Goal: Information Seeking & Learning: Learn about a topic

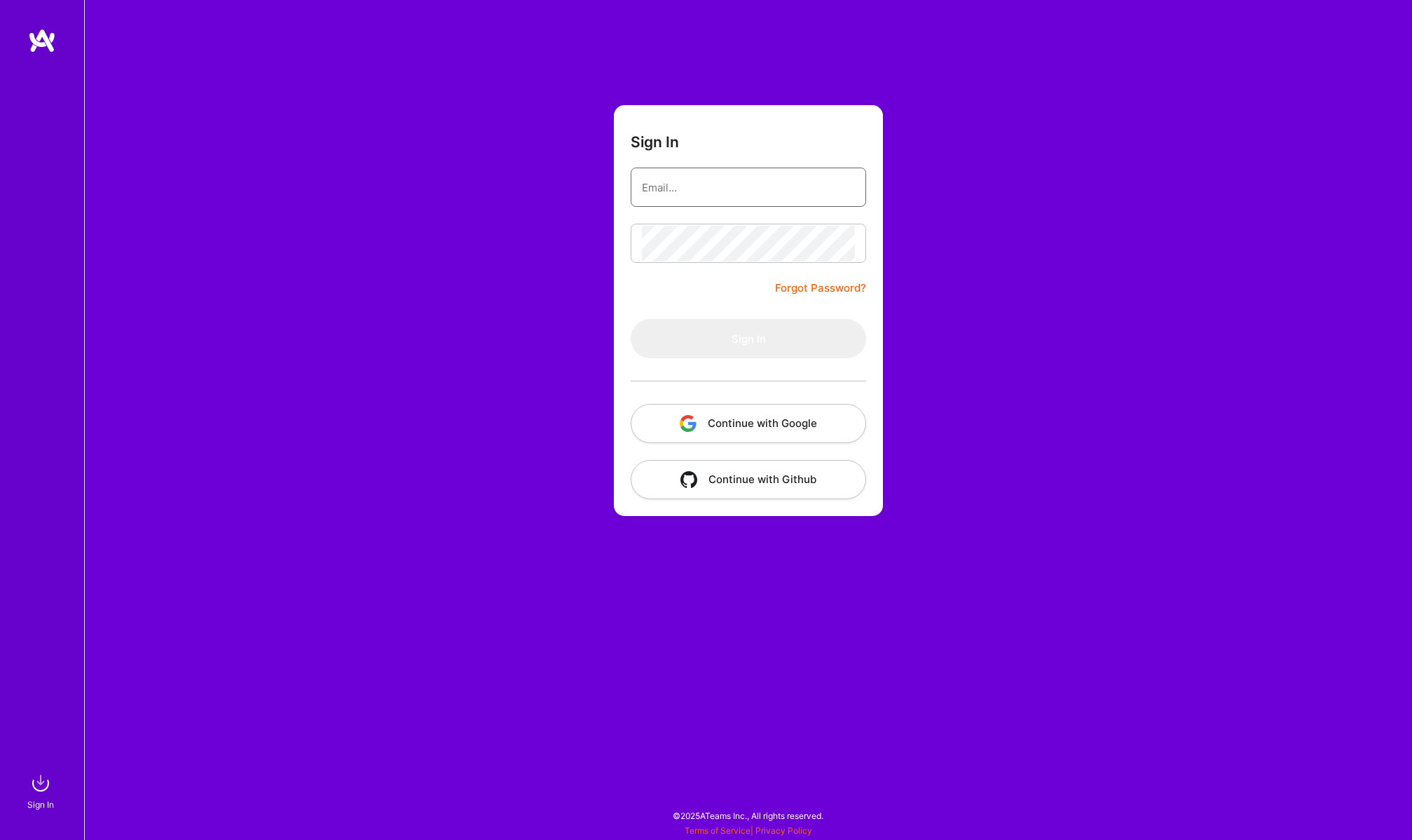
click at [669, 182] on input "email" at bounding box center [748, 187] width 213 height 35
paste input "[PERSON_NAME][EMAIL_ADDRESS][DOMAIN_NAME]"
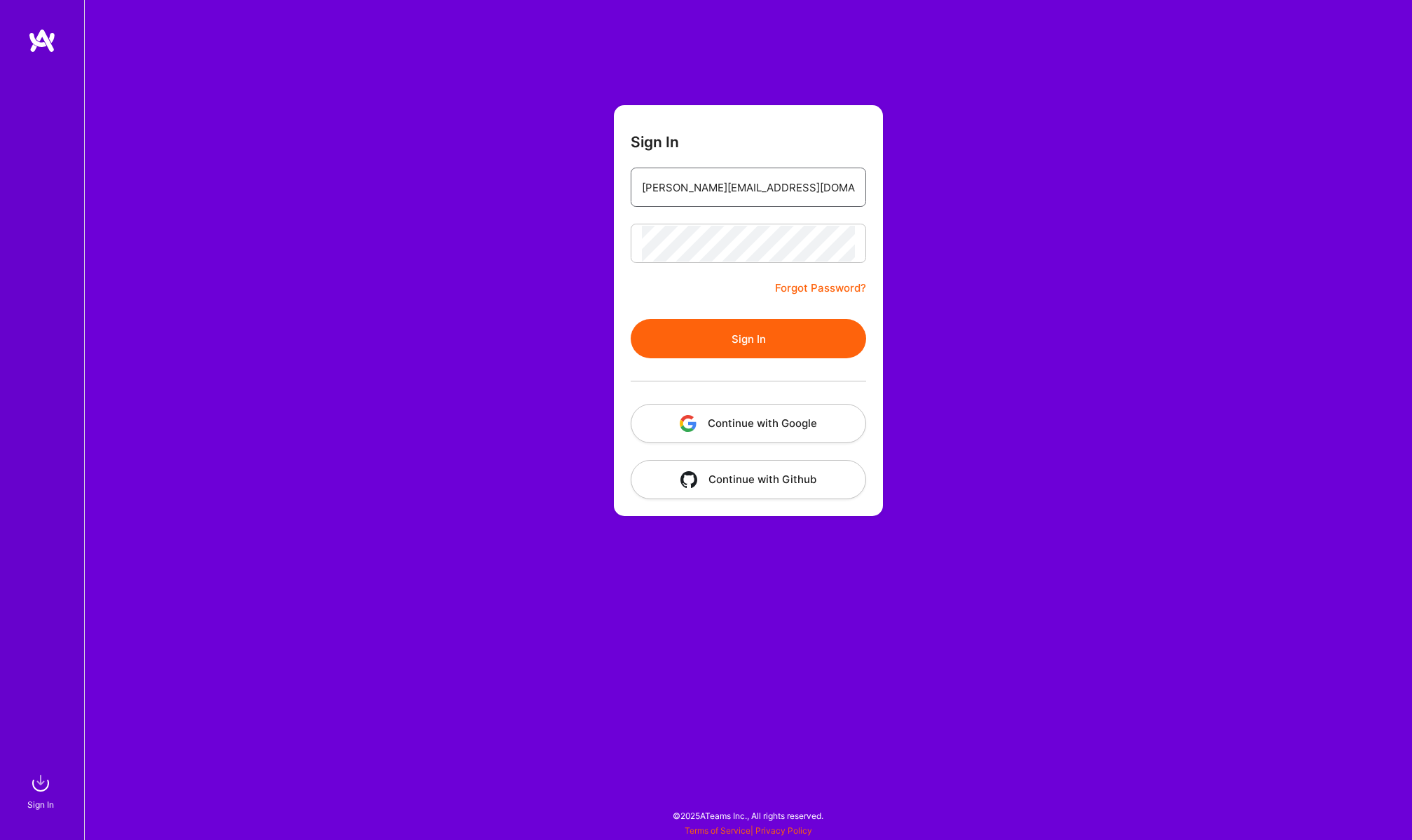
type input "[PERSON_NAME][EMAIL_ADDRESS][DOMAIN_NAME]"
click at [631, 319] on button "Sign In" at bounding box center [748, 338] width 236 height 39
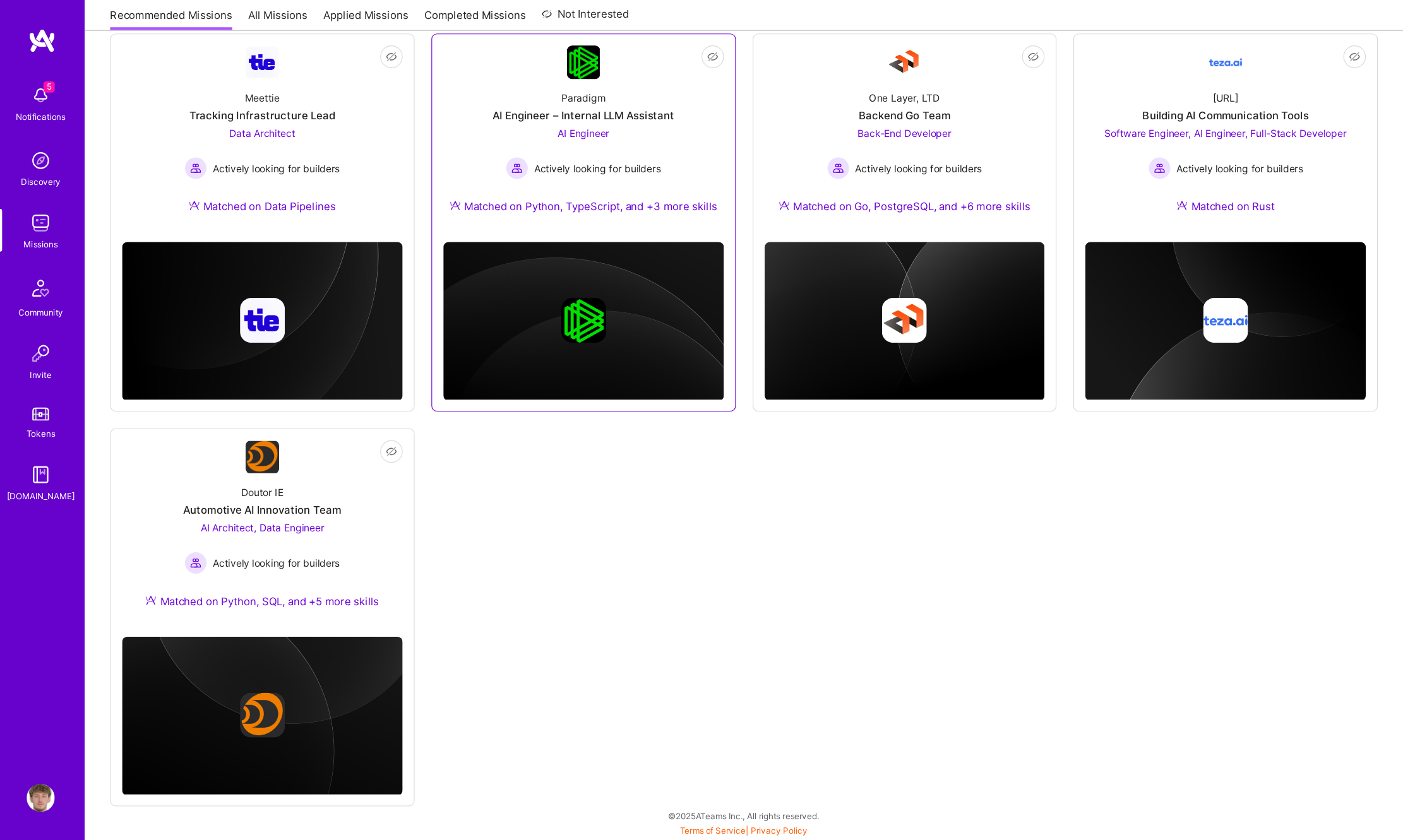
scroll to position [525, 0]
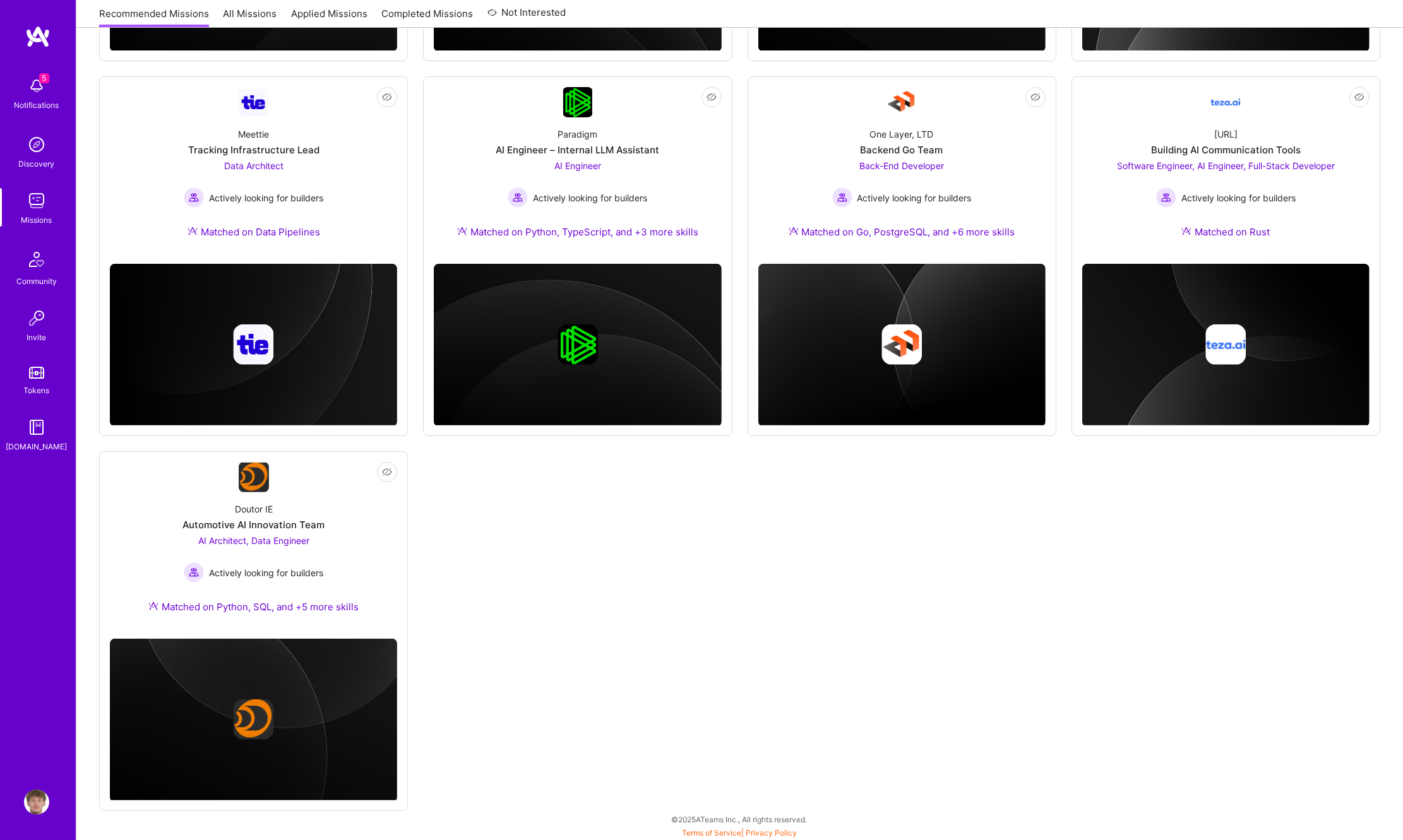
click at [38, 91] on img at bounding box center [36, 86] width 25 height 25
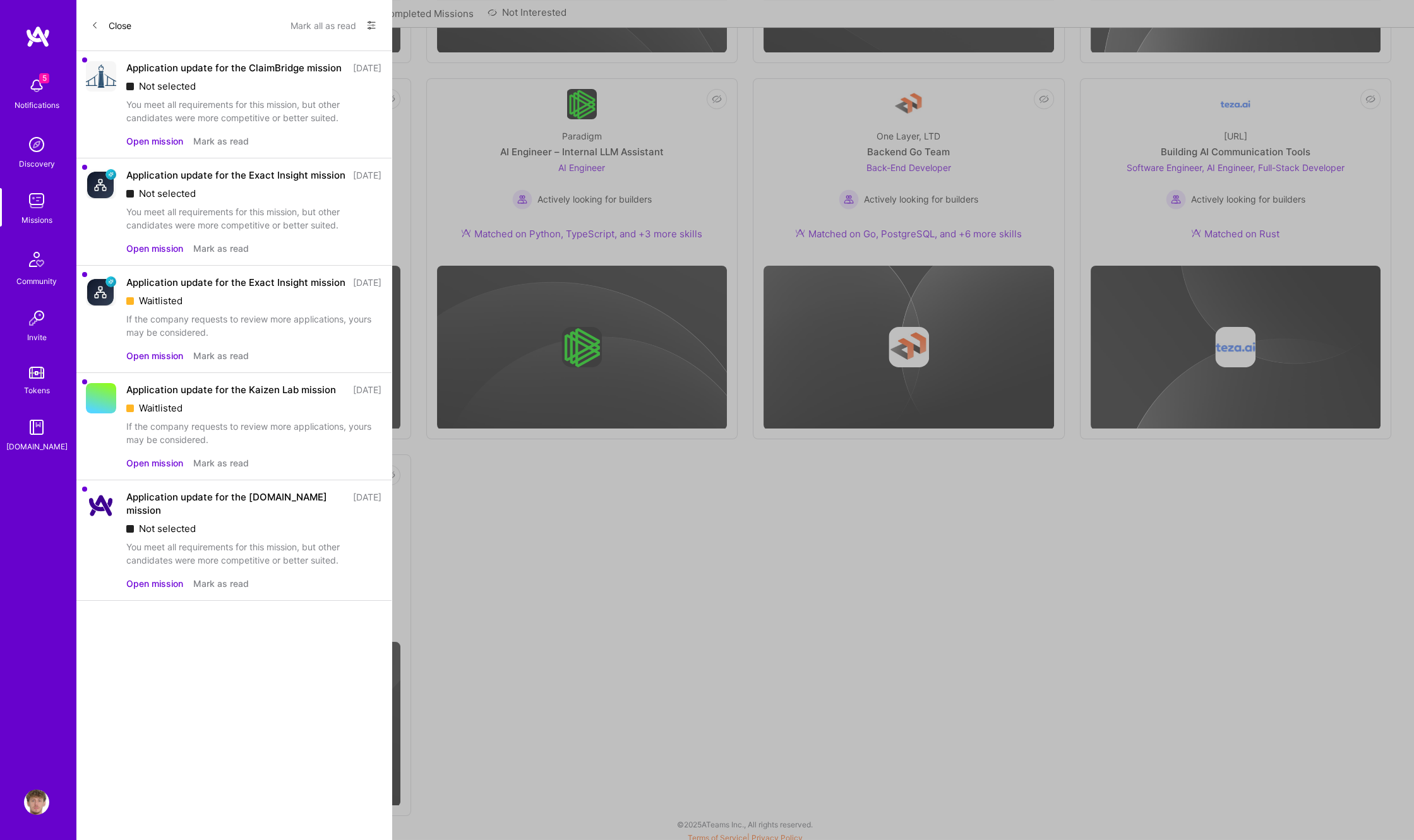
click at [341, 22] on button "Mark all as read" at bounding box center [323, 25] width 66 height 20
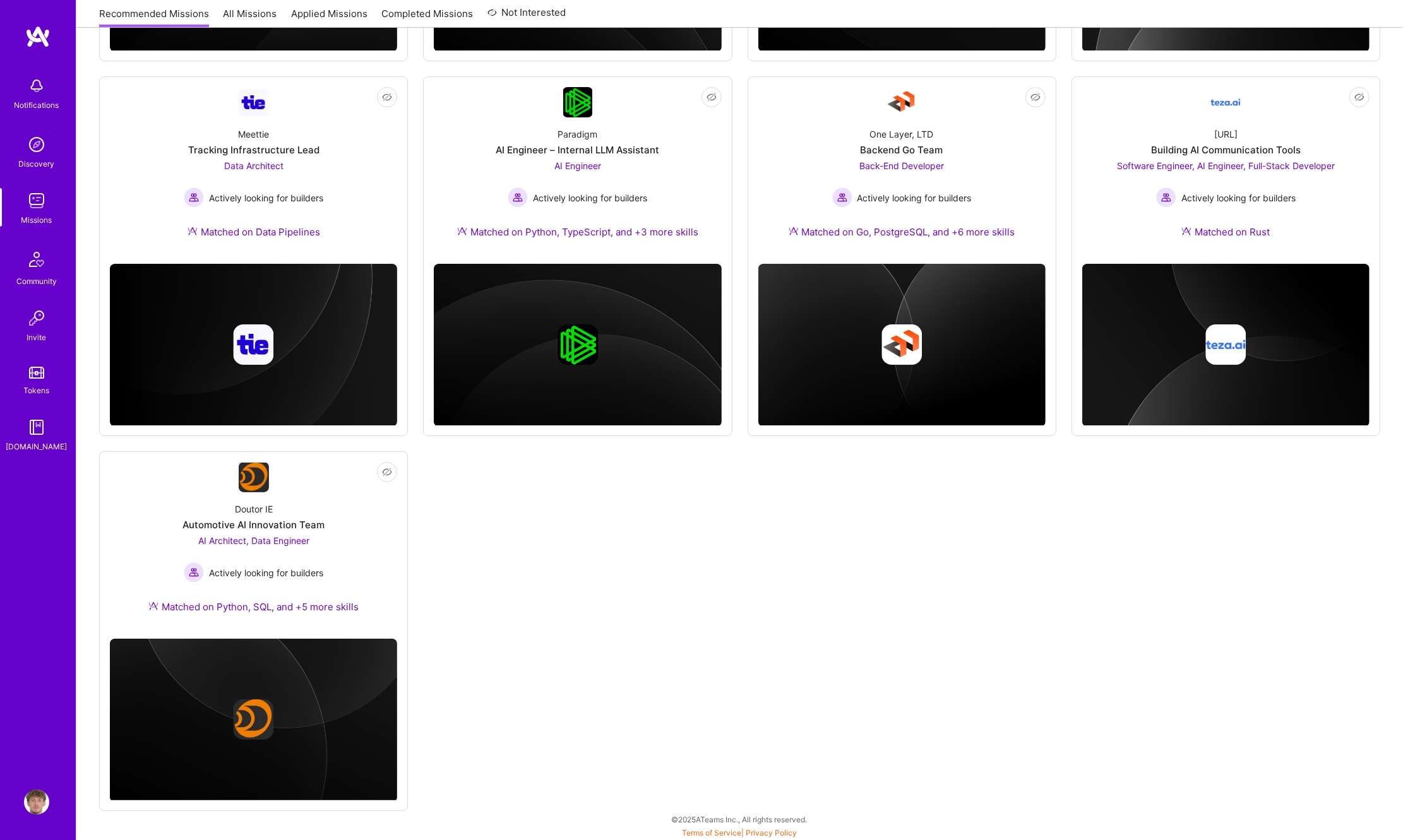
click at [681, 686] on div "Notifications Discovery Missions Community Invite Tokens [DOMAIN_NAME] Profile …" at bounding box center [701, 155] width 1403 height 1360
click at [255, 559] on div "AI Architect, Data Engineer Actively looking for builders" at bounding box center [253, 558] width 140 height 49
click at [1167, 155] on div "[URL] Building AI Communication Tools Software Engineer, AI Engineer, Full-Stac…" at bounding box center [1226, 186] width 287 height 136
click at [803, 154] on div "One Layer, LTD Backend Go Team Back-End Developer Actively looking for builders…" at bounding box center [902, 186] width 287 height 136
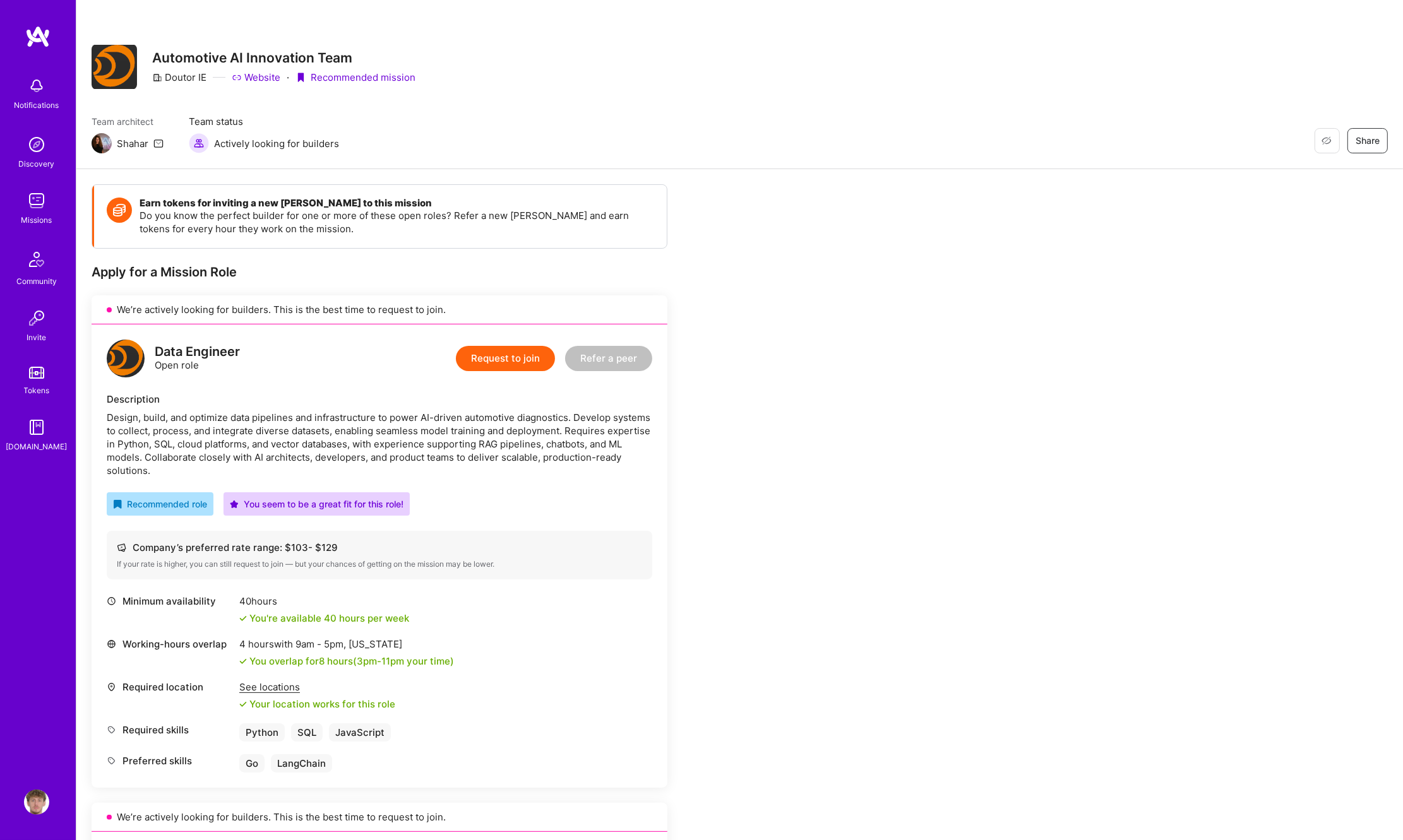
scroll to position [1052, 0]
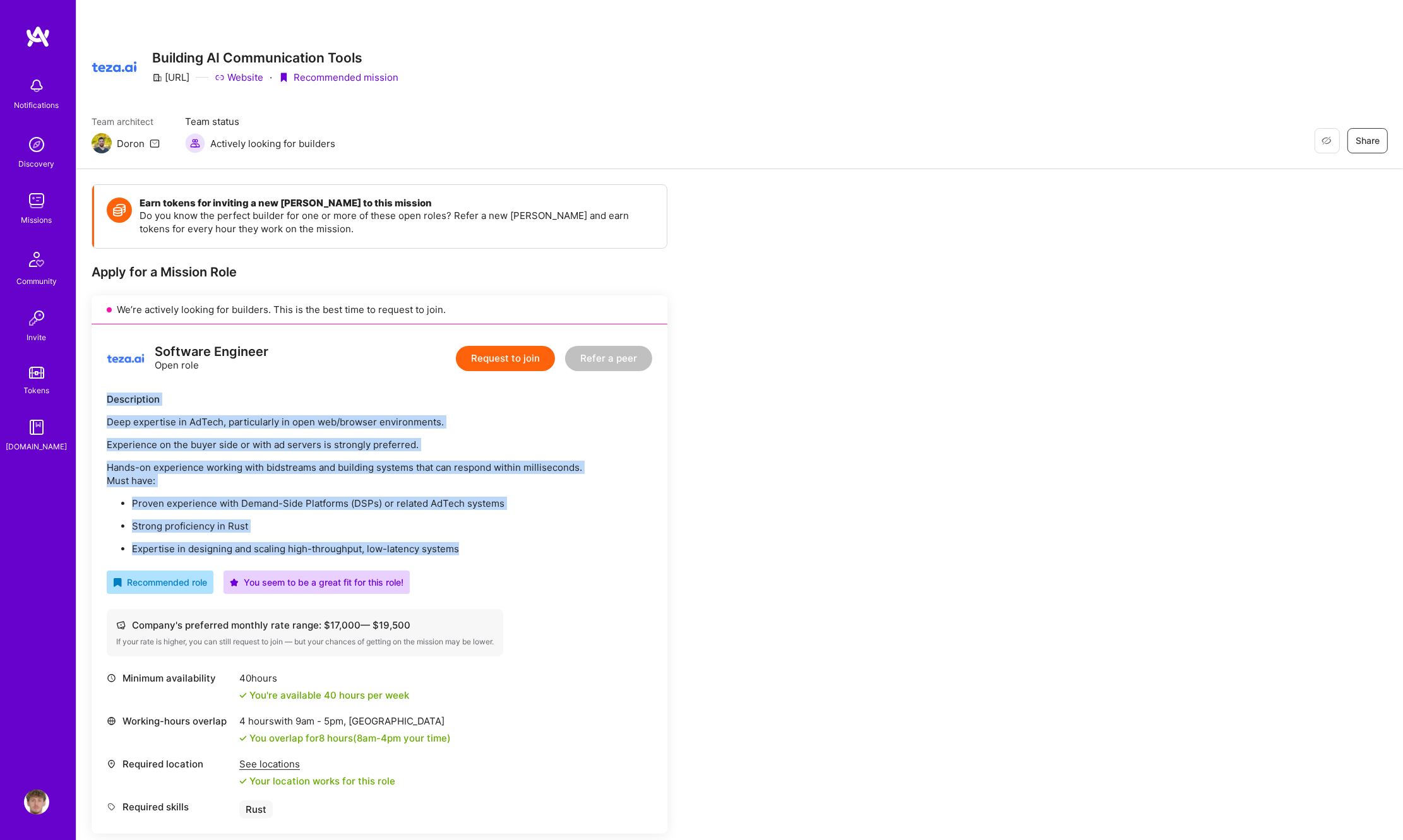
drag, startPoint x: 107, startPoint y: 396, endPoint x: 459, endPoint y: 552, distance: 385.0
click at [459, 552] on div "Description Deep expertise in AdTech, particularly in open web/browser environm…" at bounding box center [379, 474] width 546 height 163
copy div "Description Deep expertise in AdTech, particularly in open web/browser environm…"
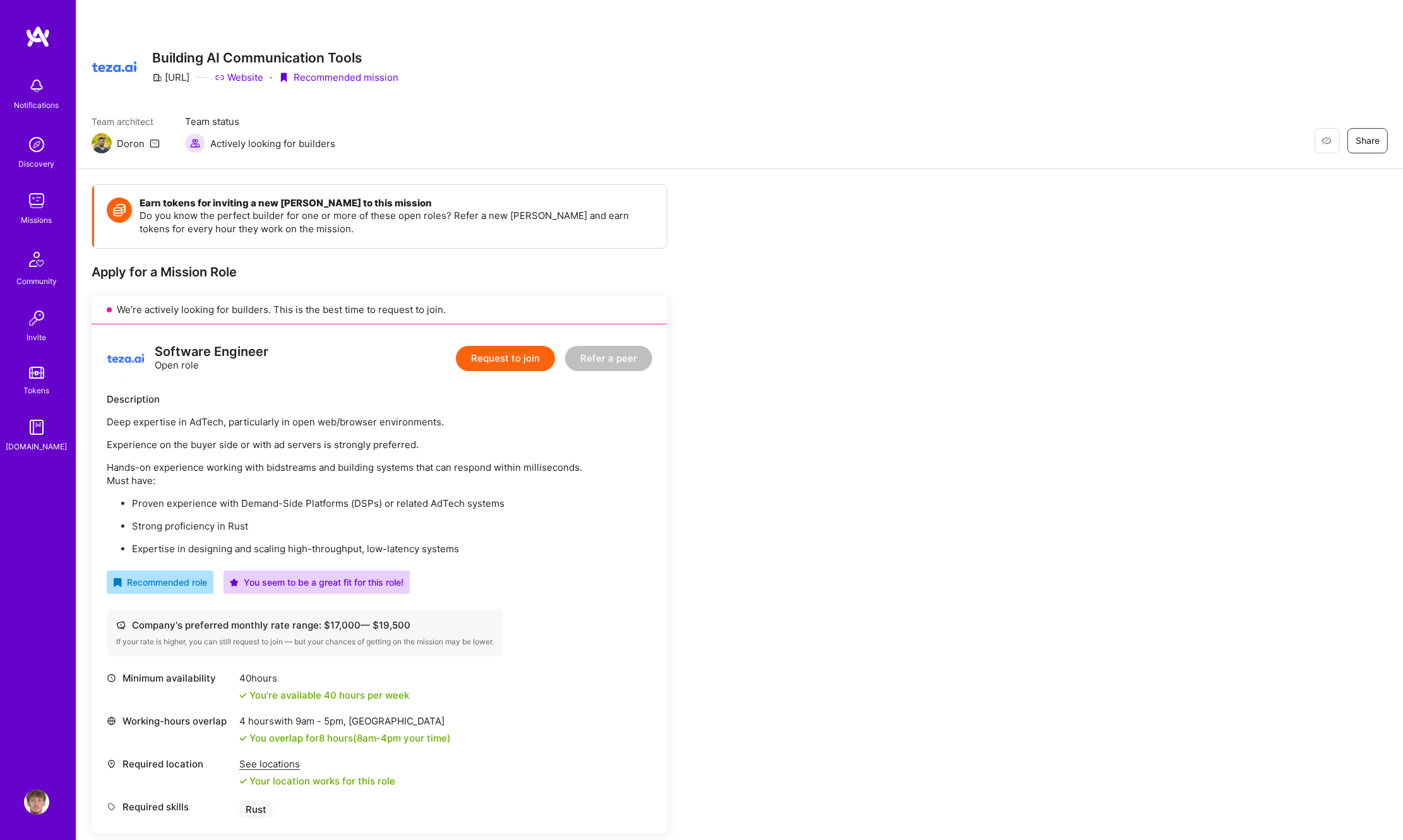
click at [528, 488] on div "Deep expertise in AdTech, particularly in open web/browser environments. Experi…" at bounding box center [379, 485] width 546 height 140
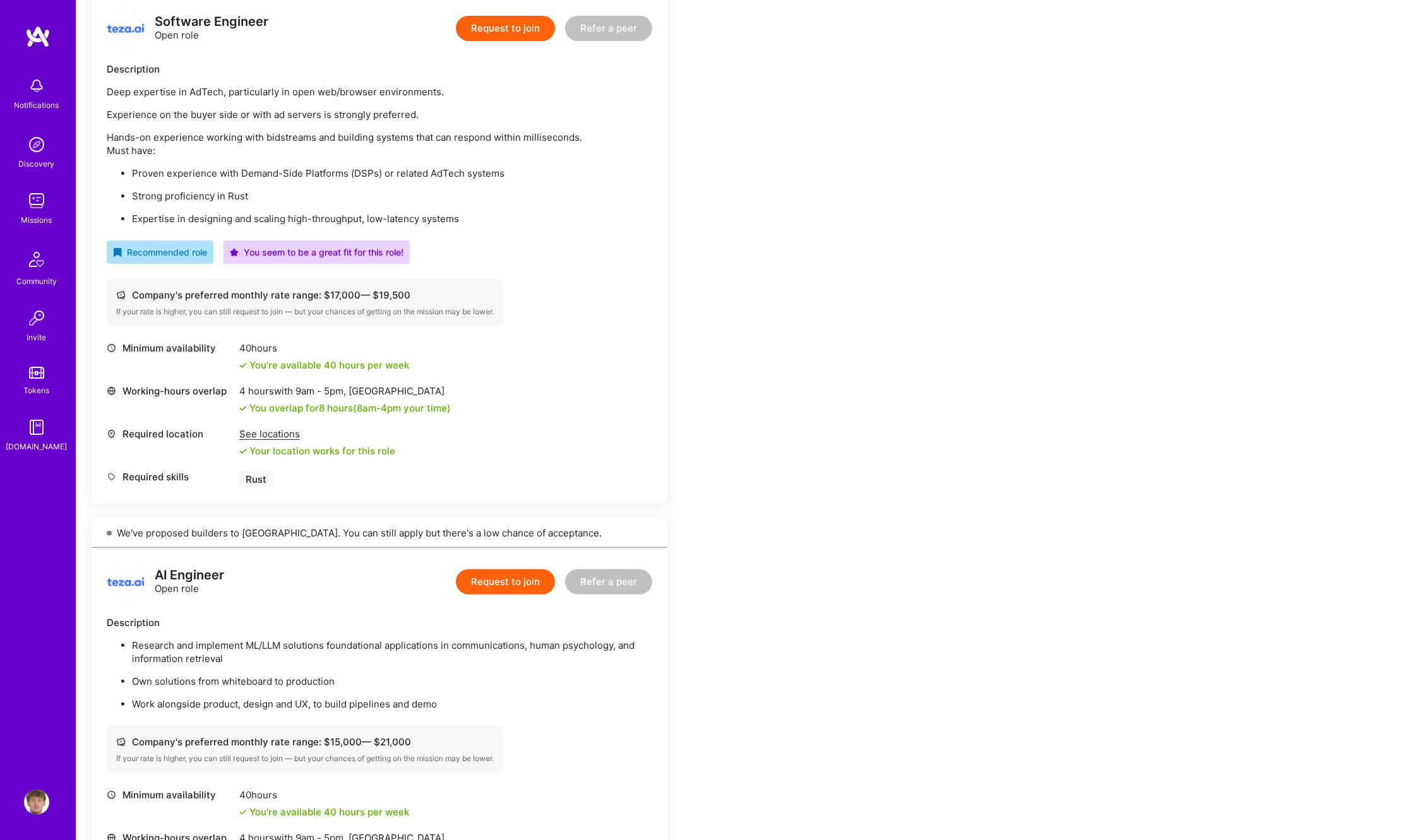
scroll to position [444, 0]
